Goal: Information Seeking & Learning: Understand process/instructions

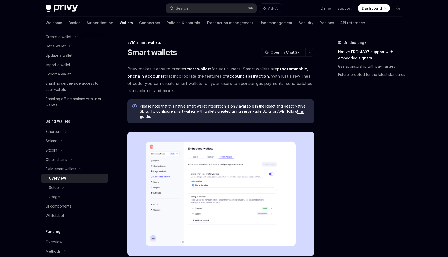
scroll to position [44, 0]
click at [62, 41] on div "Ethereum" at bounding box center [75, 36] width 66 height 9
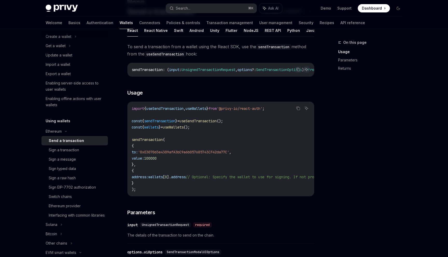
scroll to position [43, 0]
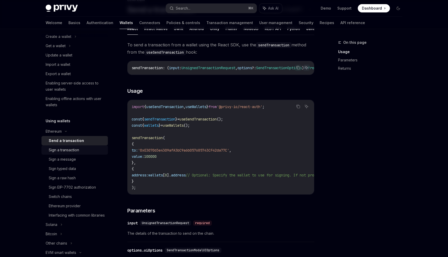
click at [85, 152] on div "Sign a transaction" at bounding box center [77, 150] width 56 height 6
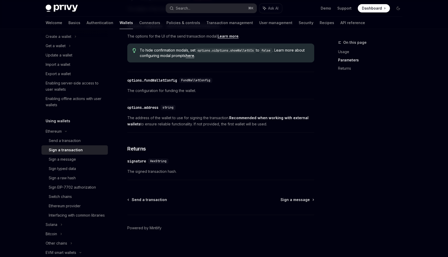
scroll to position [274, 0]
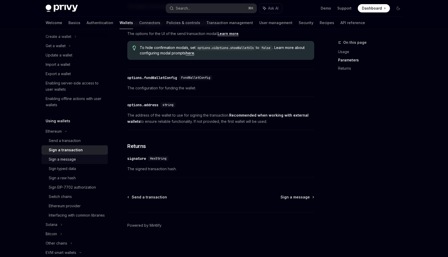
click at [94, 164] on link "Sign a message" at bounding box center [75, 159] width 66 height 9
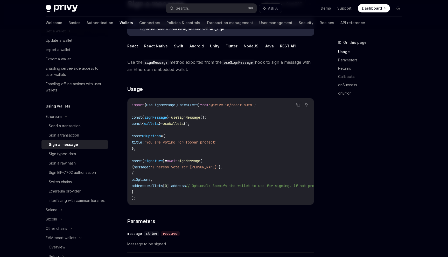
scroll to position [58, 0]
click at [92, 126] on div "Send a transaction" at bounding box center [77, 127] width 56 height 6
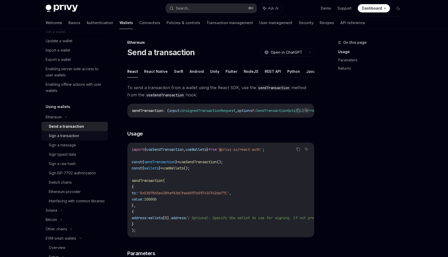
click at [65, 137] on div "Sign a transaction" at bounding box center [64, 136] width 30 height 6
click at [70, 127] on div "Send a transaction" at bounding box center [65, 127] width 32 height 6
click at [67, 137] on div "Sign a transaction" at bounding box center [64, 136] width 30 height 6
type textarea "*"
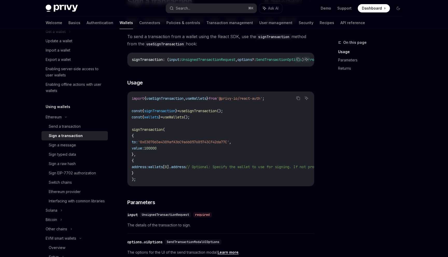
scroll to position [47, 0]
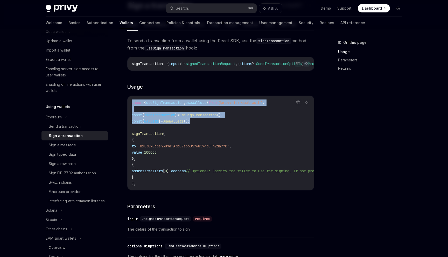
drag, startPoint x: 210, startPoint y: 123, endPoint x: 123, endPoint y: 105, distance: 88.9
click at [123, 105] on div "Ethereum Sign a transaction OpenAI Open in ChatGPT OpenAI Open in ChatGPT React…" at bounding box center [172, 236] width 287 height 488
copy code "import { useSignTransaction , useWallets } from '@privy-io/react-auth' ; const …"
click at [205, 156] on code "import { useSignTransaction , useWallets } from '@privy-io/react-auth' ; const …" at bounding box center [268, 143] width 272 height 87
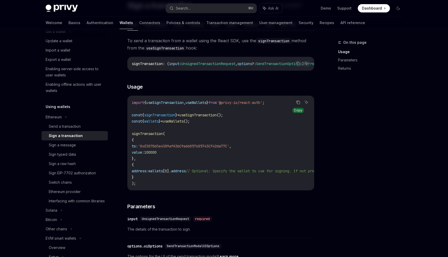
click at [299, 105] on icon "Copy the contents from the code block" at bounding box center [298, 102] width 4 height 4
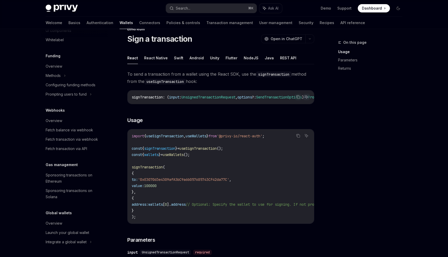
scroll to position [0, 0]
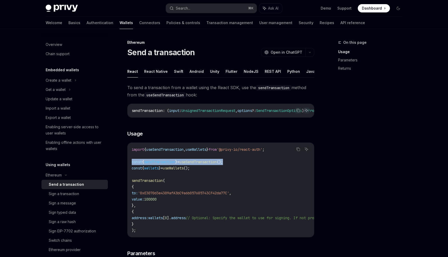
drag, startPoint x: 234, startPoint y: 164, endPoint x: 129, endPoint y: 166, distance: 104.6
click at [129, 166] on div "import { useSendTransaction , useWallets } from '@privy-io/react-auth' ; const …" at bounding box center [221, 190] width 187 height 94
copy span "const { sendTransaction } = useSendTransaction ();"
click at [157, 201] on span "100000" at bounding box center [150, 199] width 12 height 5
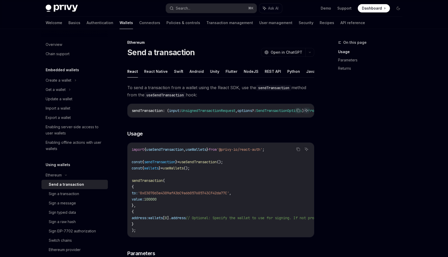
copy span "100000"
